Goal: Book appointment/travel/reservation

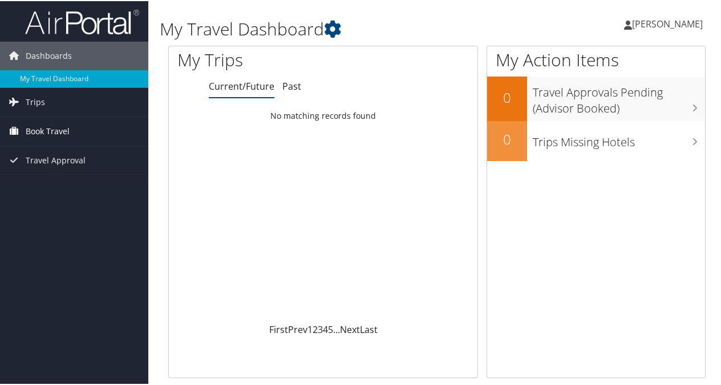
click at [46, 126] on span "Book Travel" at bounding box center [48, 130] width 44 height 29
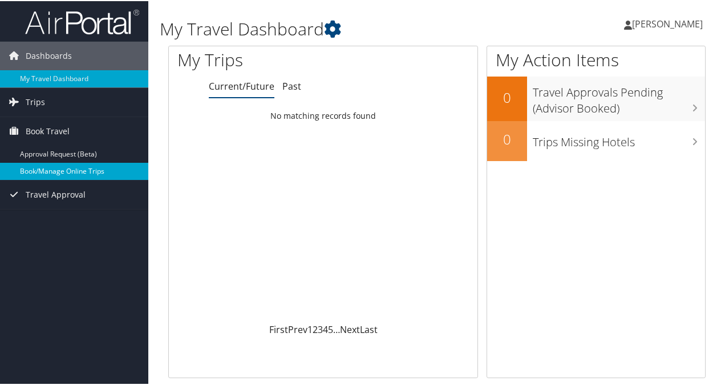
click at [66, 171] on link "Book/Manage Online Trips" at bounding box center [74, 169] width 148 height 17
